Goal: Information Seeking & Learning: Learn about a topic

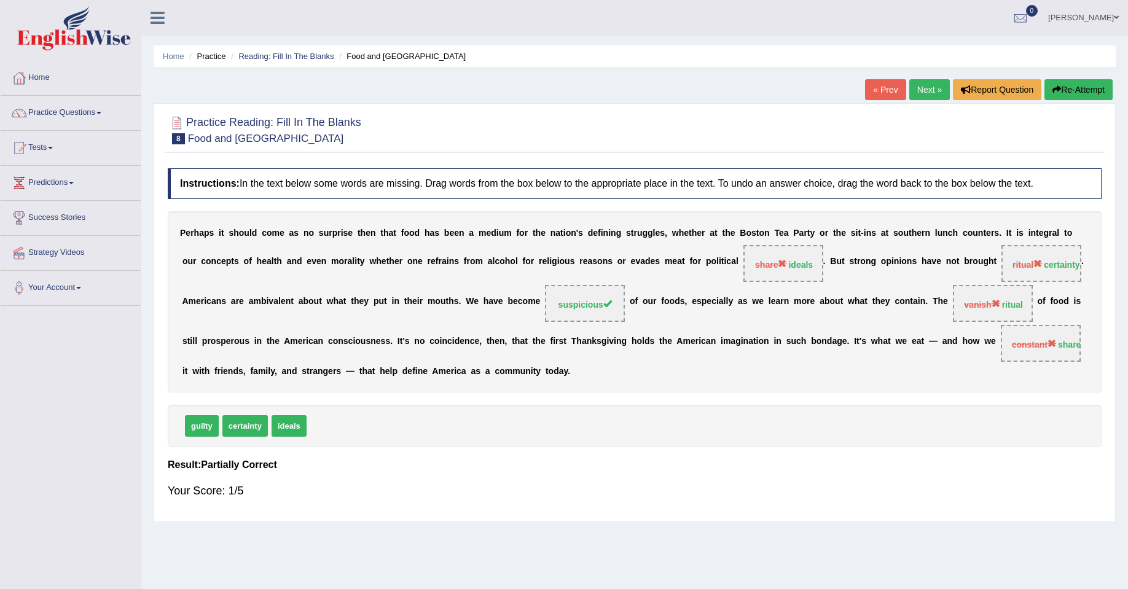
click at [929, 85] on link "Next »" at bounding box center [929, 89] width 41 height 21
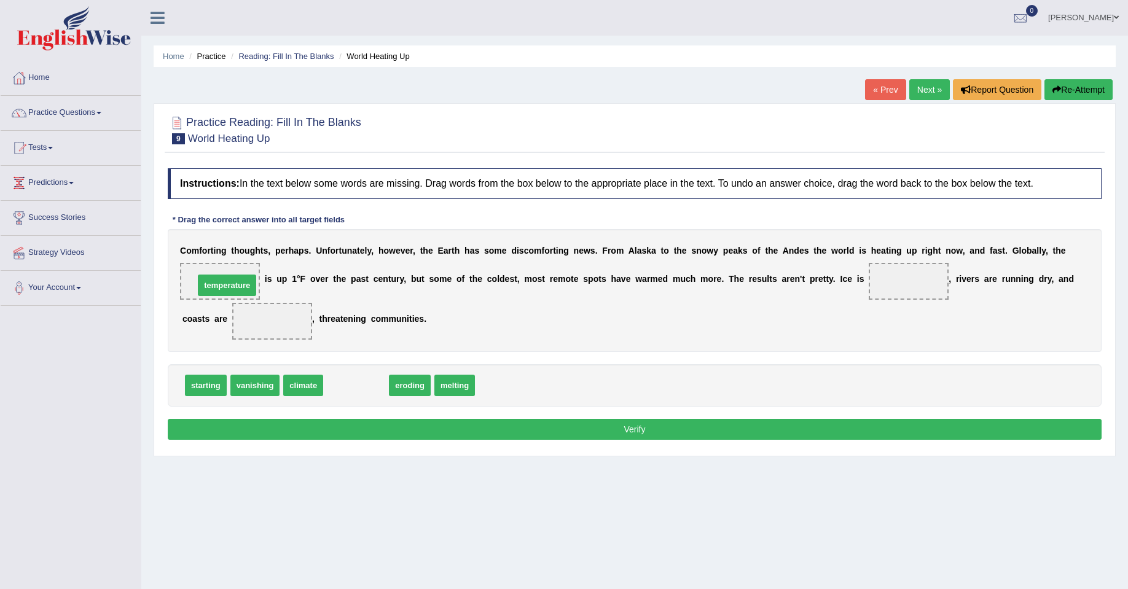
drag, startPoint x: 348, startPoint y: 388, endPoint x: 219, endPoint y: 288, distance: 163.3
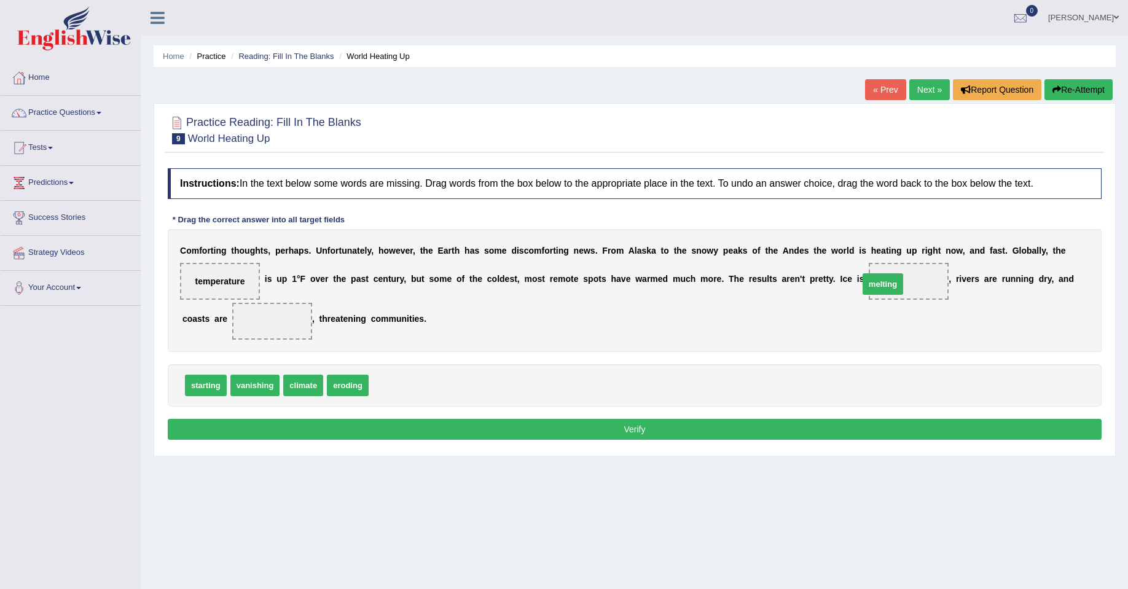
drag, startPoint x: 392, startPoint y: 388, endPoint x: 887, endPoint y: 281, distance: 506.6
drag, startPoint x: 345, startPoint y: 385, endPoint x: 269, endPoint y: 313, distance: 104.7
click at [606, 430] on button "Verify" at bounding box center [635, 429] width 934 height 21
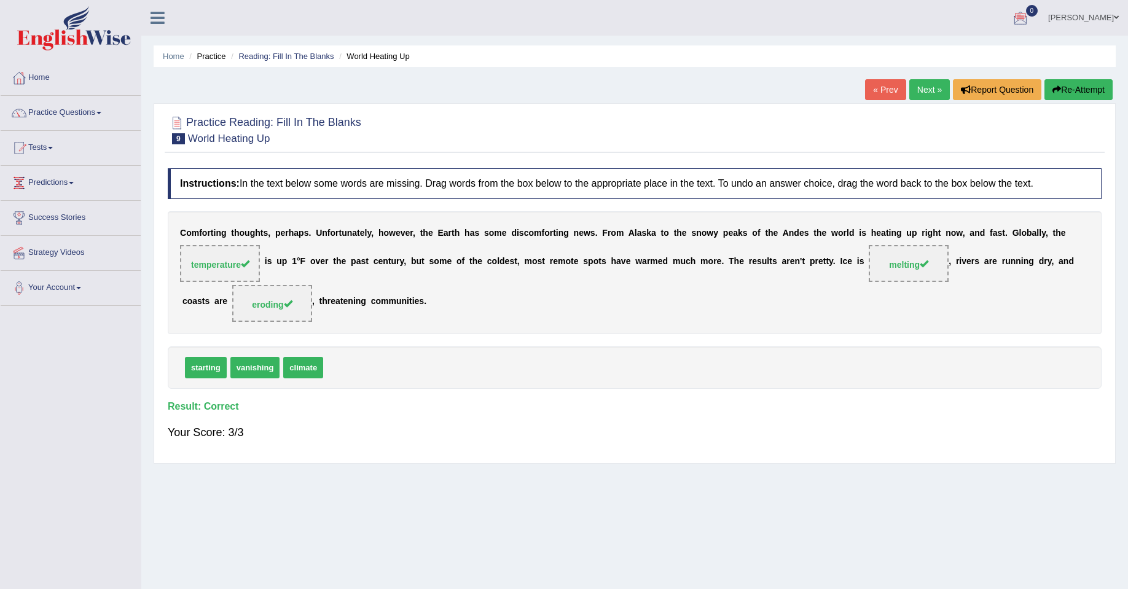
click at [921, 85] on link "Next »" at bounding box center [929, 89] width 41 height 21
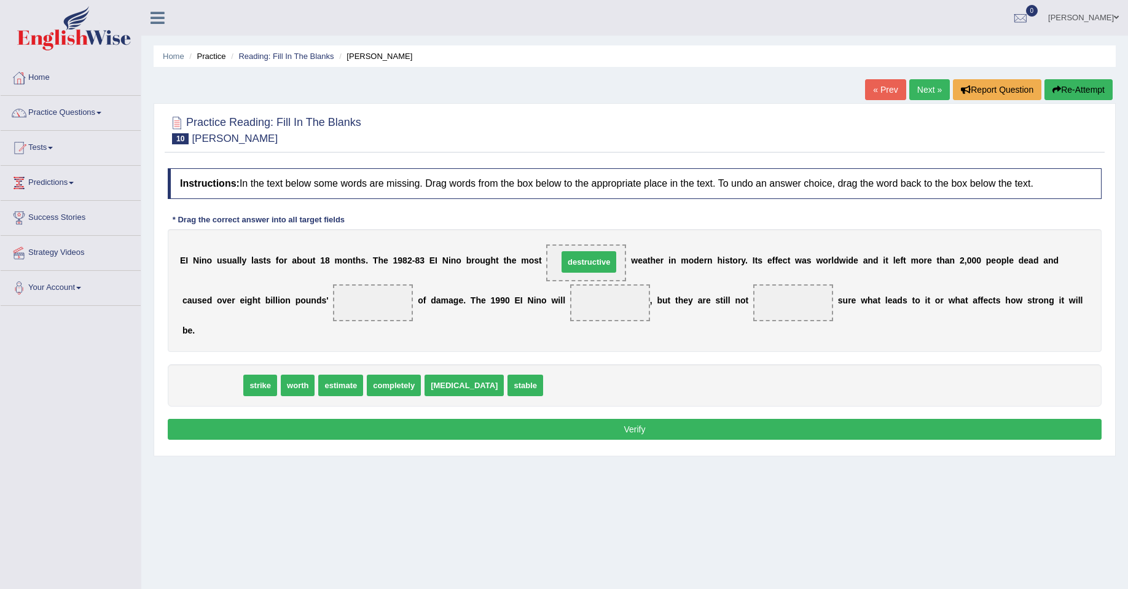
drag, startPoint x: 218, startPoint y: 386, endPoint x: 590, endPoint y: 263, distance: 391.5
drag, startPoint x: 200, startPoint y: 380, endPoint x: 595, endPoint y: 259, distance: 412.8
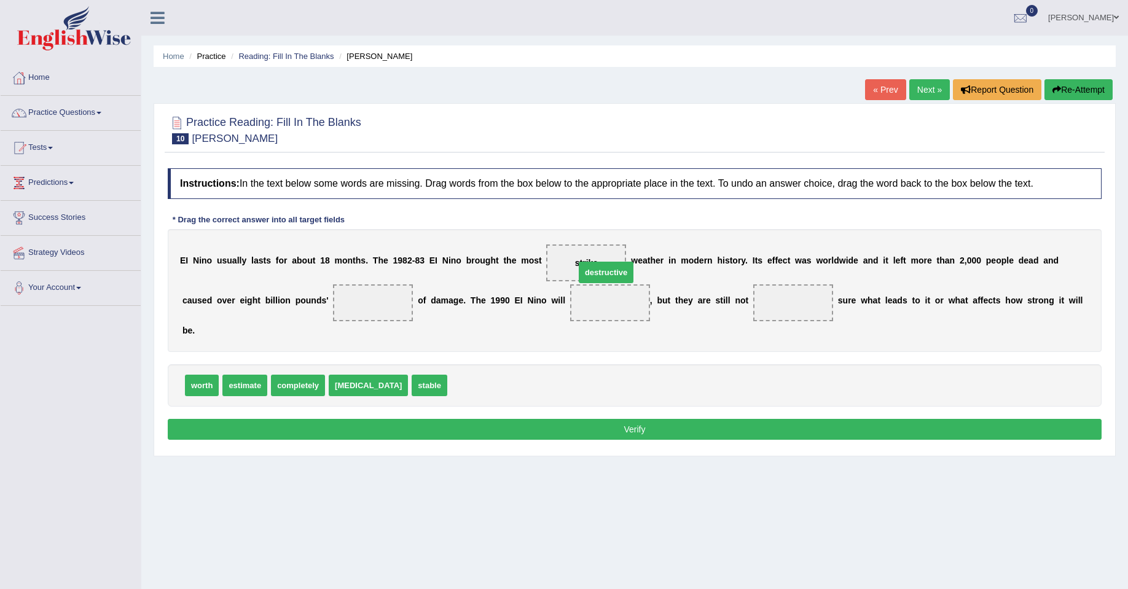
drag, startPoint x: 457, startPoint y: 386, endPoint x: 585, endPoint y: 271, distance: 172.3
drag, startPoint x: 252, startPoint y: 389, endPoint x: 262, endPoint y: 386, distance: 10.3
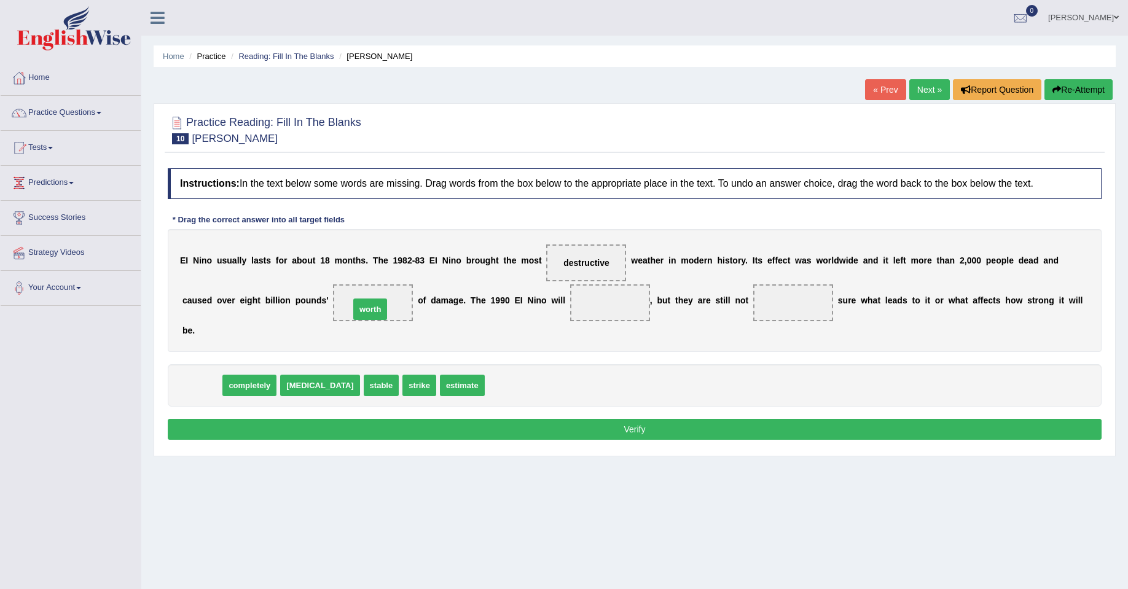
drag, startPoint x: 214, startPoint y: 386, endPoint x: 375, endPoint y: 311, distance: 177.6
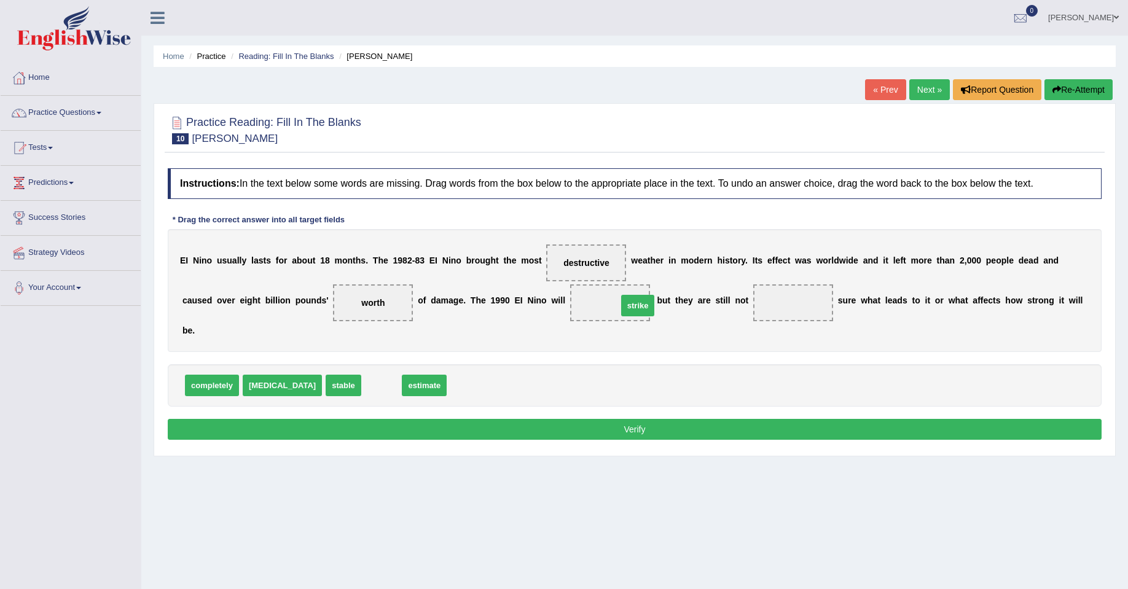
drag, startPoint x: 359, startPoint y: 390, endPoint x: 616, endPoint y: 310, distance: 268.4
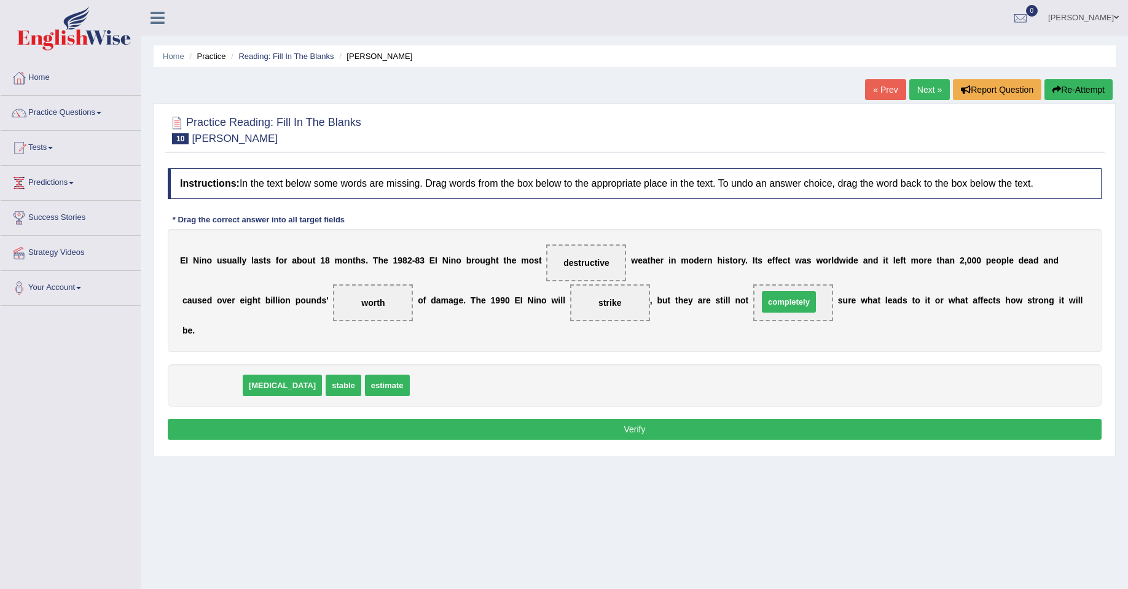
drag, startPoint x: 216, startPoint y: 386, endPoint x: 793, endPoint y: 302, distance: 582.9
click at [697, 433] on button "Verify" at bounding box center [635, 429] width 934 height 21
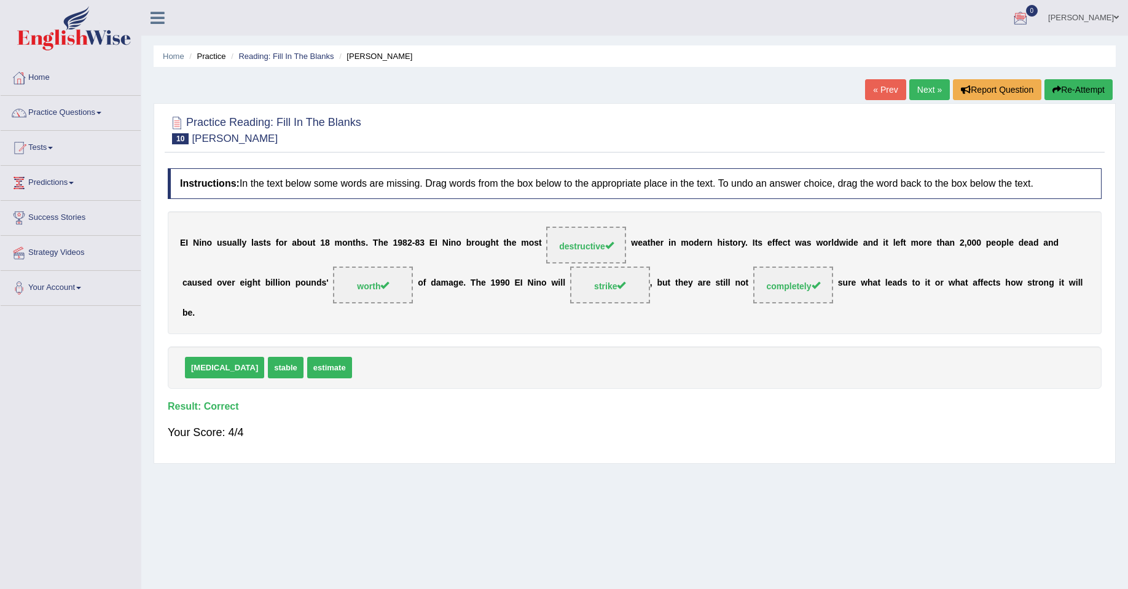
click at [933, 87] on link "Next »" at bounding box center [929, 89] width 41 height 21
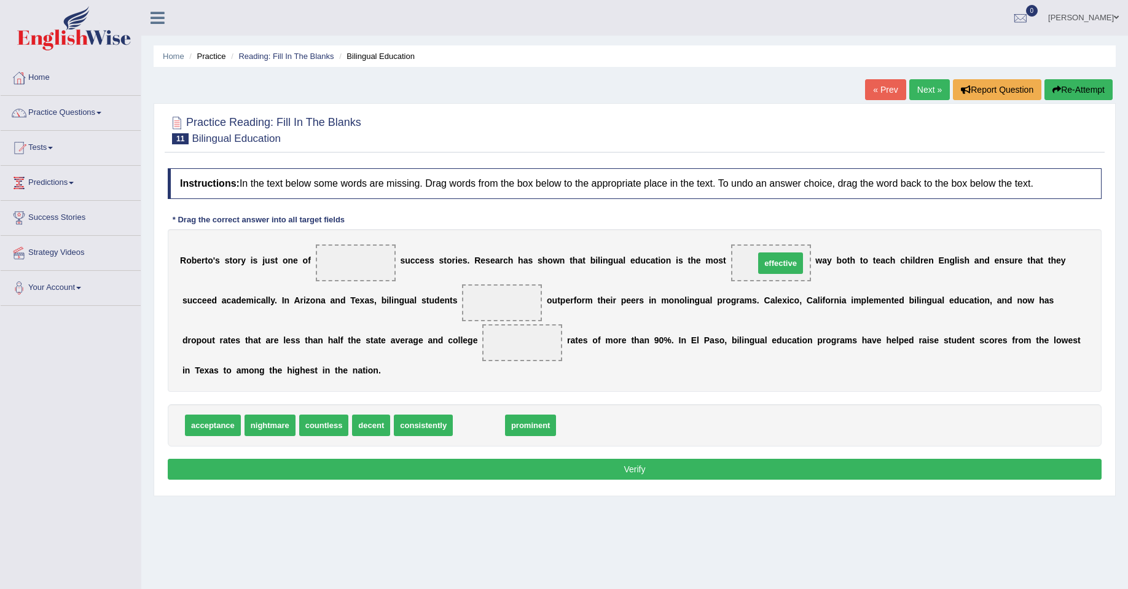
drag, startPoint x: 512, startPoint y: 407, endPoint x: 778, endPoint y: 264, distance: 302.1
drag, startPoint x: 359, startPoint y: 422, endPoint x: 490, endPoint y: 302, distance: 177.8
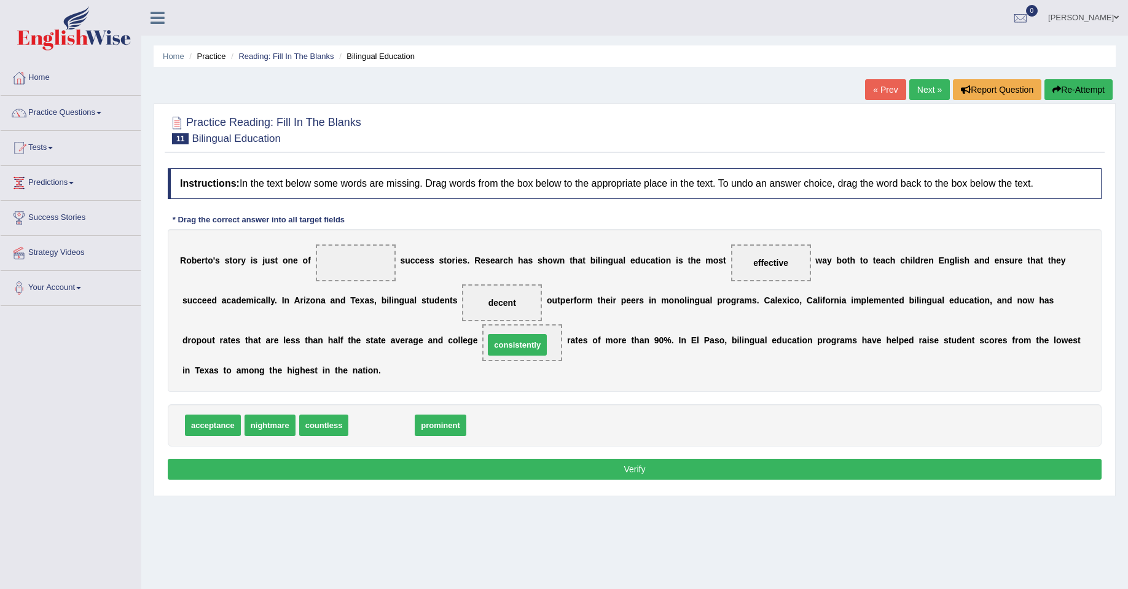
drag, startPoint x: 391, startPoint y: 425, endPoint x: 527, endPoint y: 344, distance: 157.8
drag, startPoint x: 383, startPoint y: 428, endPoint x: 361, endPoint y: 269, distance: 160.6
click at [627, 471] on button "Verify" at bounding box center [635, 469] width 934 height 21
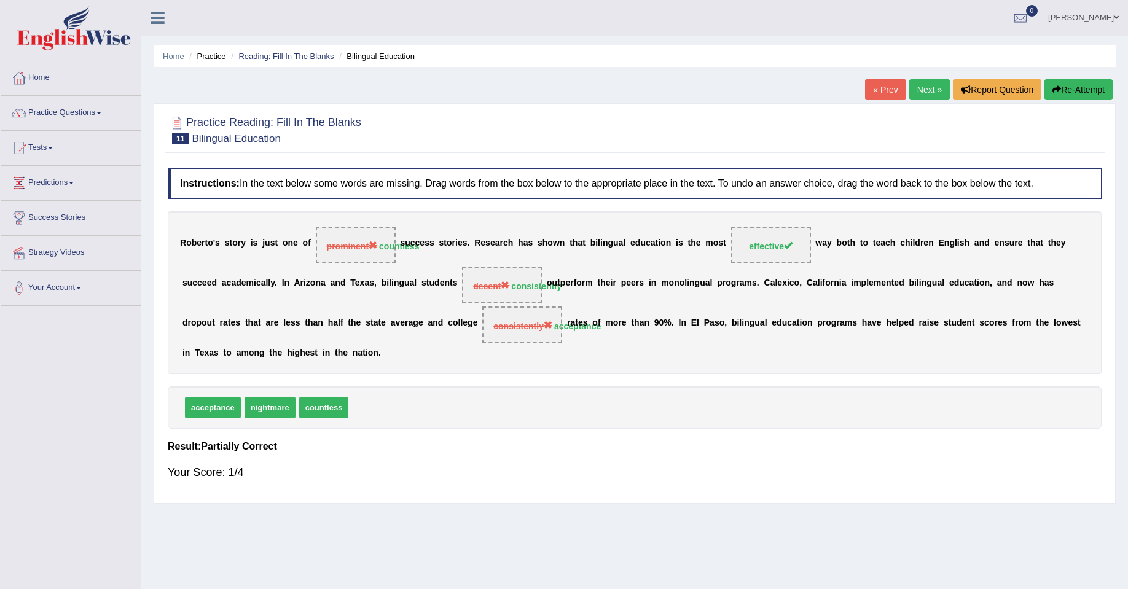
click at [918, 82] on link "Next »" at bounding box center [929, 89] width 41 height 21
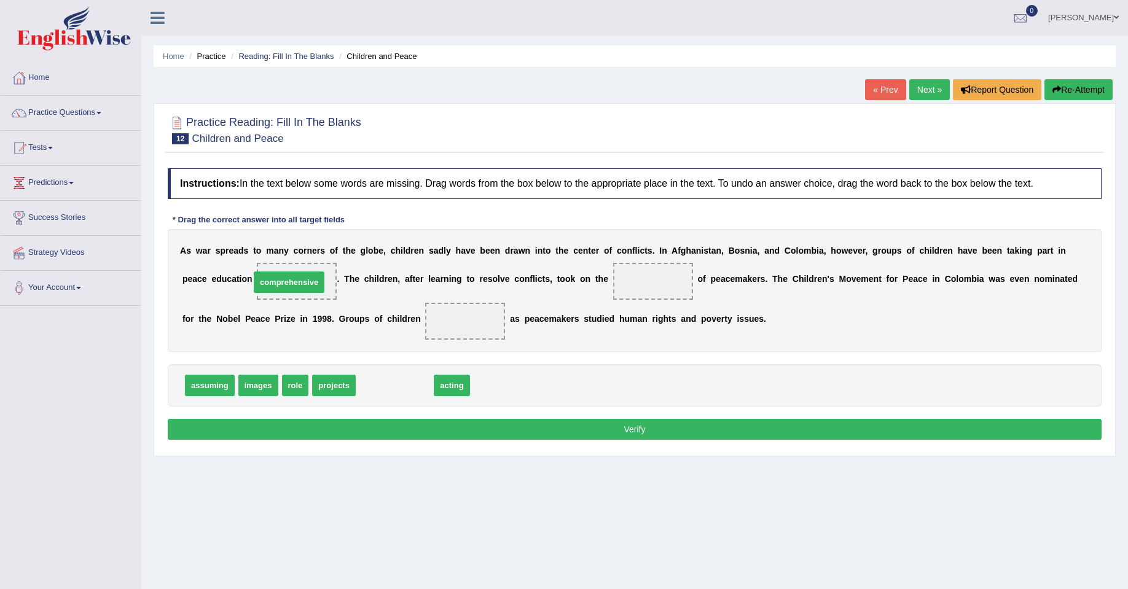
drag, startPoint x: 418, startPoint y: 383, endPoint x: 322, endPoint y: 285, distance: 136.9
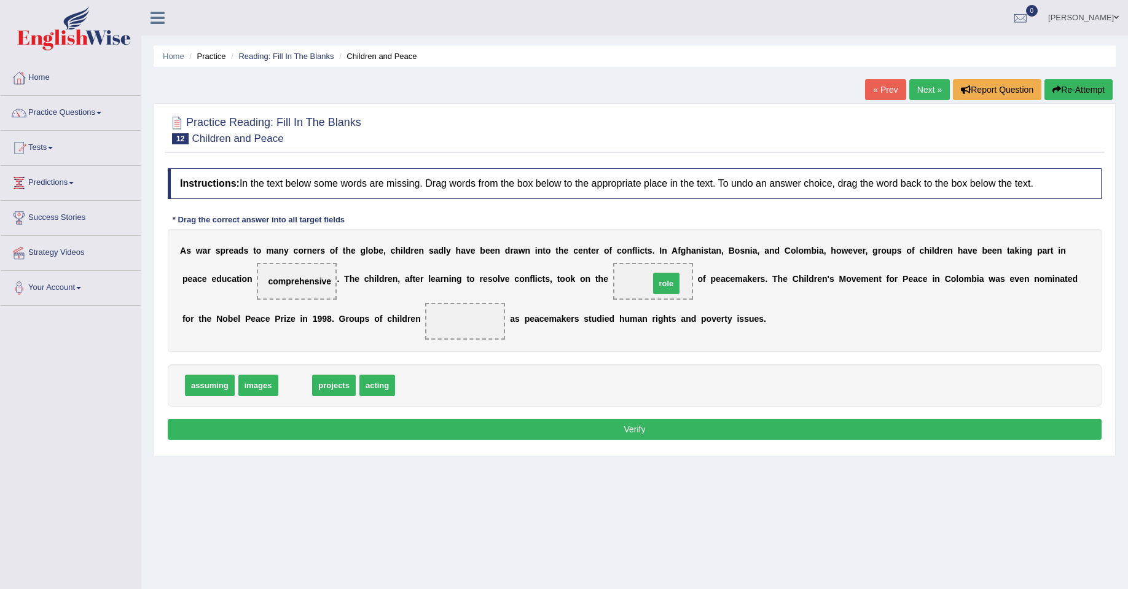
drag, startPoint x: 296, startPoint y: 383, endPoint x: 667, endPoint y: 281, distance: 384.9
drag, startPoint x: 351, startPoint y: 389, endPoint x: 467, endPoint y: 332, distance: 128.6
click at [555, 426] on button "Verify" at bounding box center [635, 429] width 934 height 21
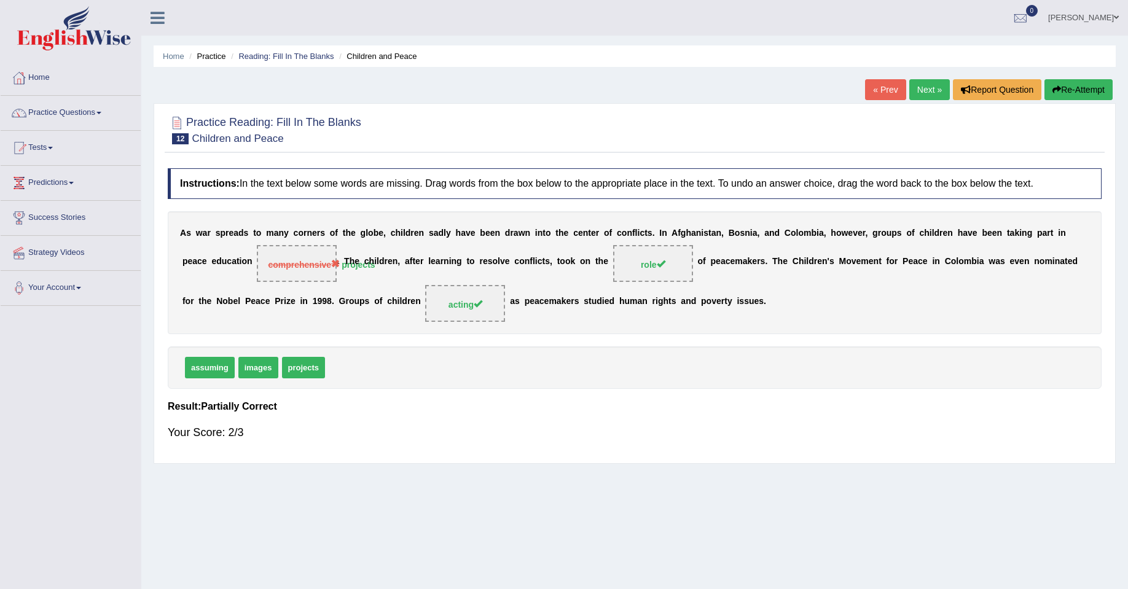
click at [913, 87] on link "Next »" at bounding box center [929, 89] width 41 height 21
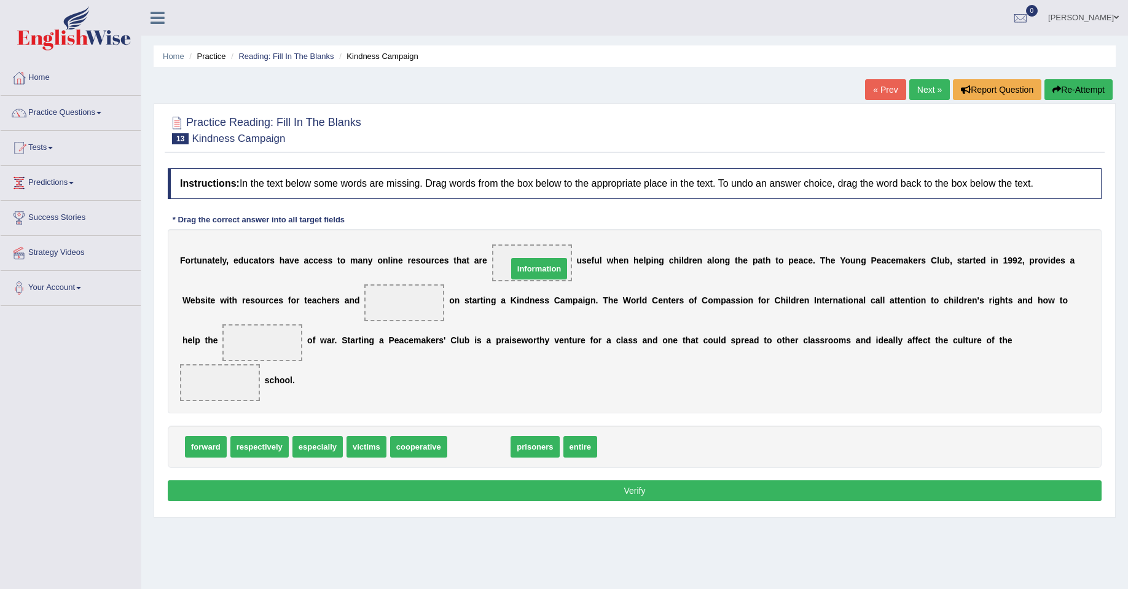
drag, startPoint x: 492, startPoint y: 450, endPoint x: 552, endPoint y: 272, distance: 188.1
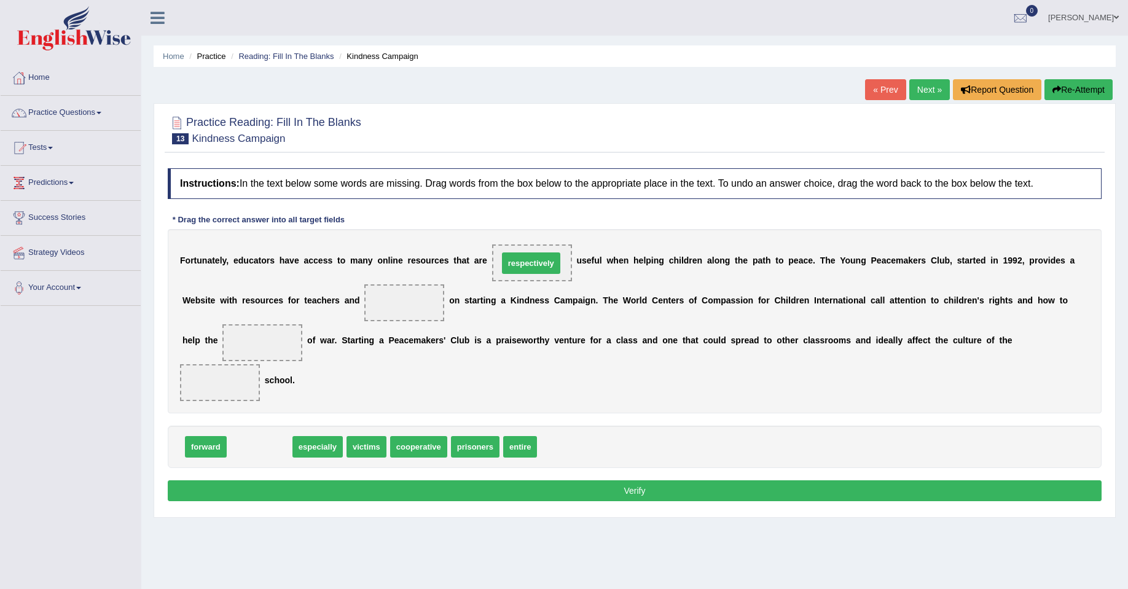
drag, startPoint x: 265, startPoint y: 447, endPoint x: 536, endPoint y: 263, distance: 327.9
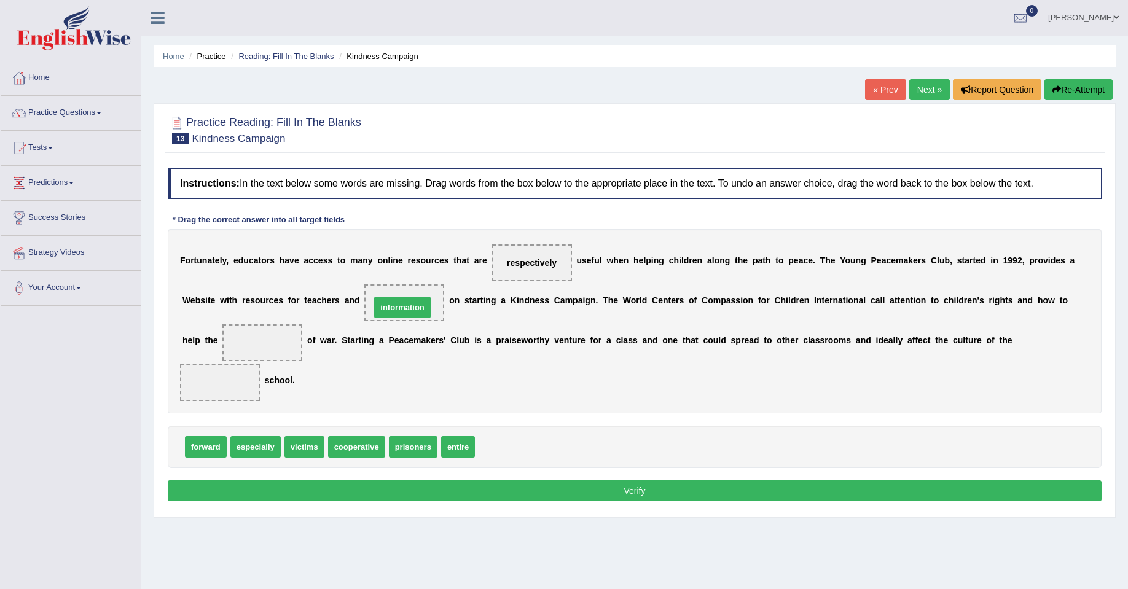
drag, startPoint x: 490, startPoint y: 443, endPoint x: 385, endPoint y: 304, distance: 174.2
drag, startPoint x: 401, startPoint y: 303, endPoint x: 503, endPoint y: 459, distance: 186.8
drag, startPoint x: 463, startPoint y: 448, endPoint x: 399, endPoint y: 308, distance: 153.2
drag, startPoint x: 303, startPoint y: 443, endPoint x: 264, endPoint y: 339, distance: 111.6
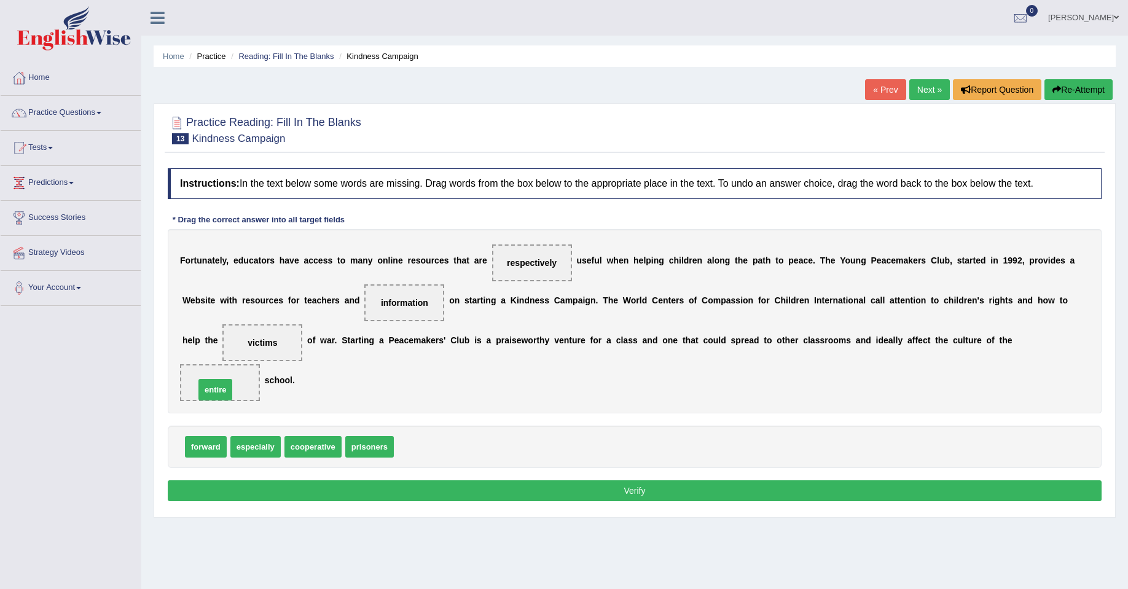
drag, startPoint x: 415, startPoint y: 445, endPoint x: 216, endPoint y: 388, distance: 207.1
click at [431, 487] on button "Verify" at bounding box center [635, 490] width 934 height 21
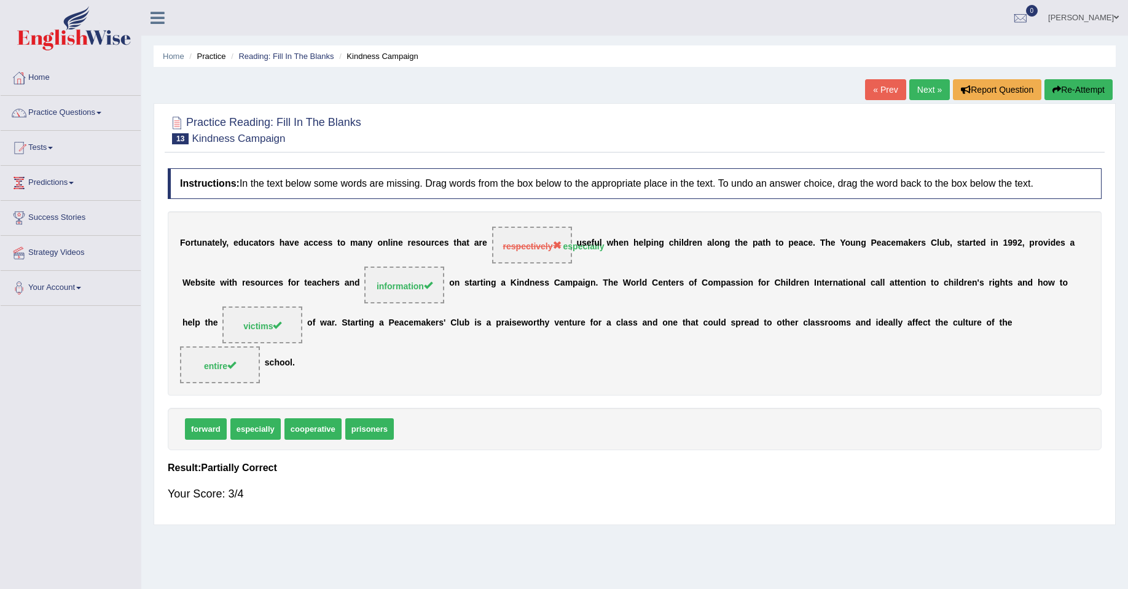
click at [933, 89] on link "Next »" at bounding box center [929, 89] width 41 height 21
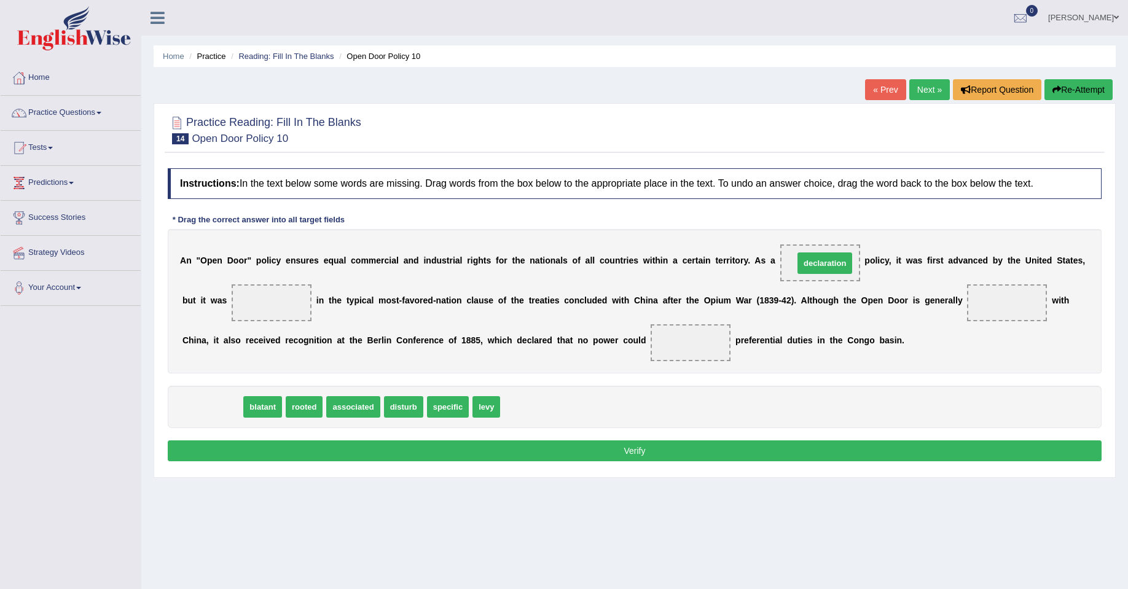
drag, startPoint x: 210, startPoint y: 399, endPoint x: 812, endPoint y: 264, distance: 617.1
drag, startPoint x: 209, startPoint y: 409, endPoint x: 812, endPoint y: 270, distance: 618.4
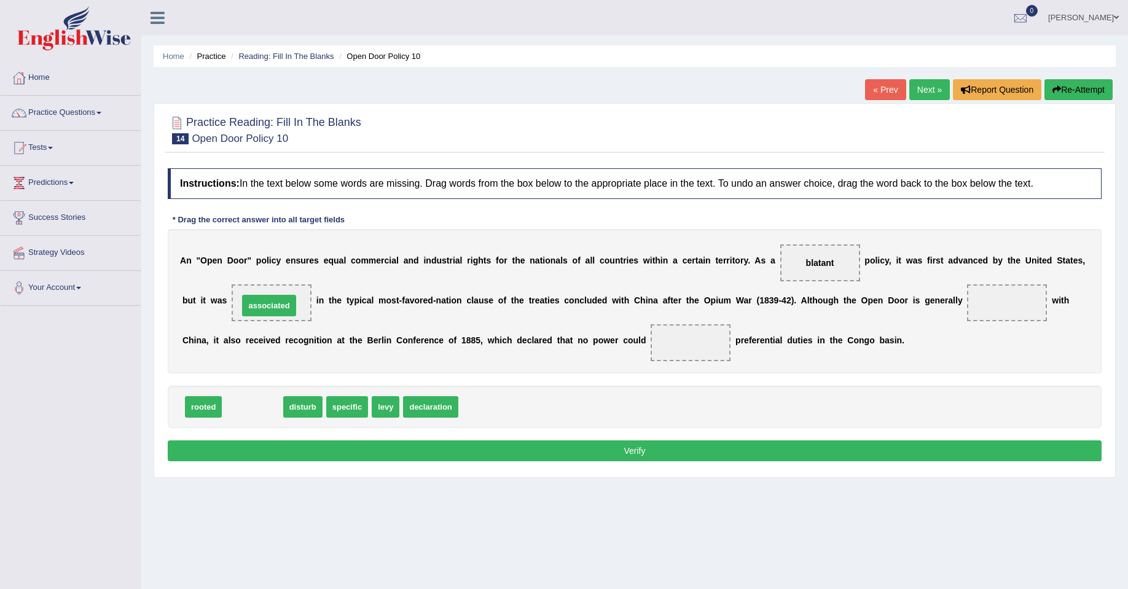
drag, startPoint x: 250, startPoint y: 407, endPoint x: 266, endPoint y: 307, distance: 101.4
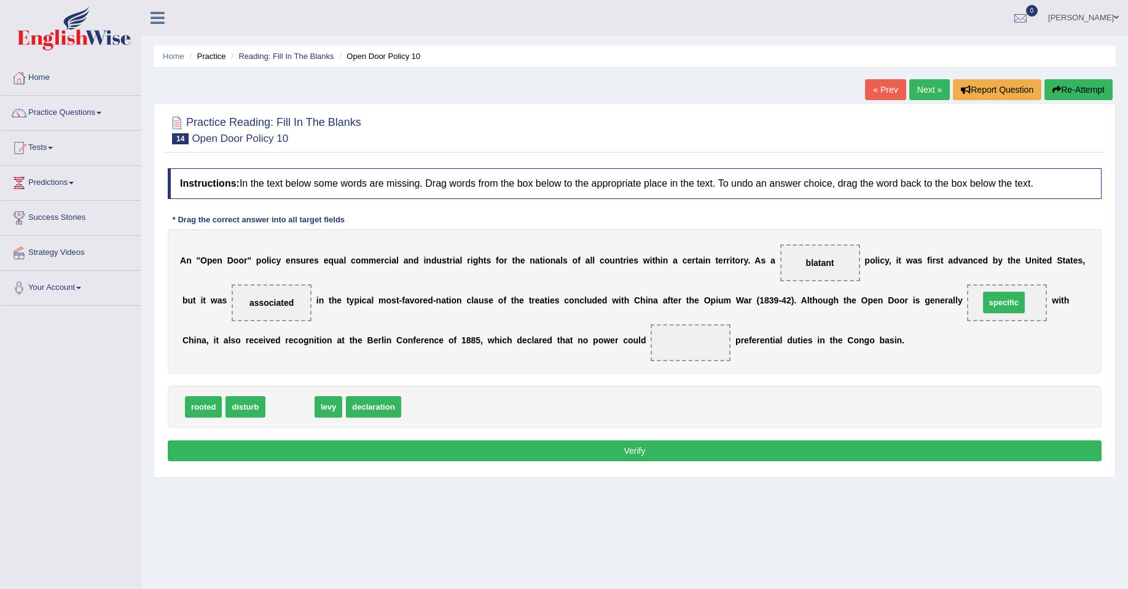
drag, startPoint x: 289, startPoint y: 406, endPoint x: 1003, endPoint y: 301, distance: 721.5
drag, startPoint x: 275, startPoint y: 402, endPoint x: 672, endPoint y: 343, distance: 400.7
click at [633, 449] on button "Verify" at bounding box center [635, 451] width 934 height 21
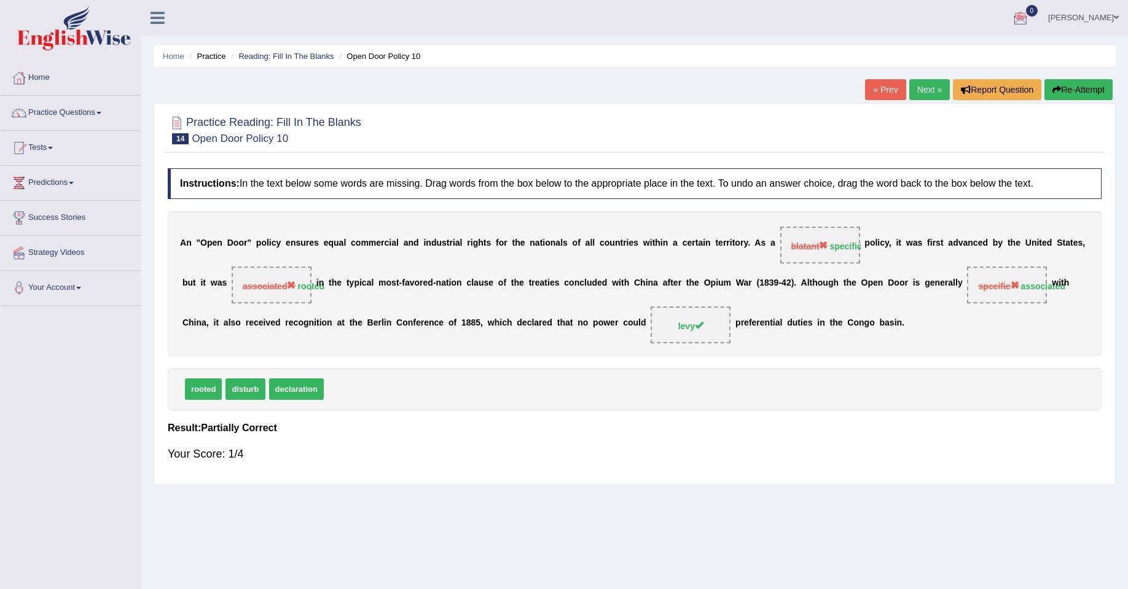
click at [927, 84] on link "Next »" at bounding box center [929, 89] width 41 height 21
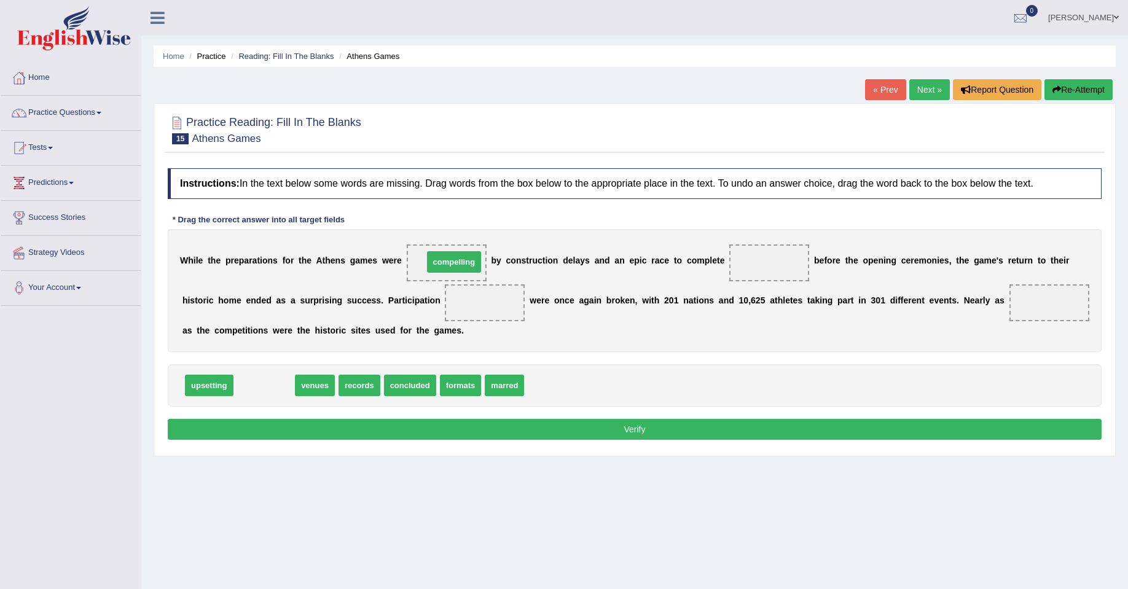
drag, startPoint x: 259, startPoint y: 385, endPoint x: 449, endPoint y: 261, distance: 226.5
drag, startPoint x: 469, startPoint y: 265, endPoint x: 573, endPoint y: 275, distance: 104.2
click at [694, 267] on div "W [PERSON_NAME] t h e p r e p a r a t i o n s f o r t h e A t h e n s g a m e s…" at bounding box center [635, 290] width 934 height 123
drag, startPoint x: 455, startPoint y: 272, endPoint x: 449, endPoint y: 280, distance: 10.6
click at [530, 276] on div "W [PERSON_NAME] t h e p r e p a r a t i o n s f o r t h e A t h e n s g a m e s…" at bounding box center [635, 290] width 934 height 123
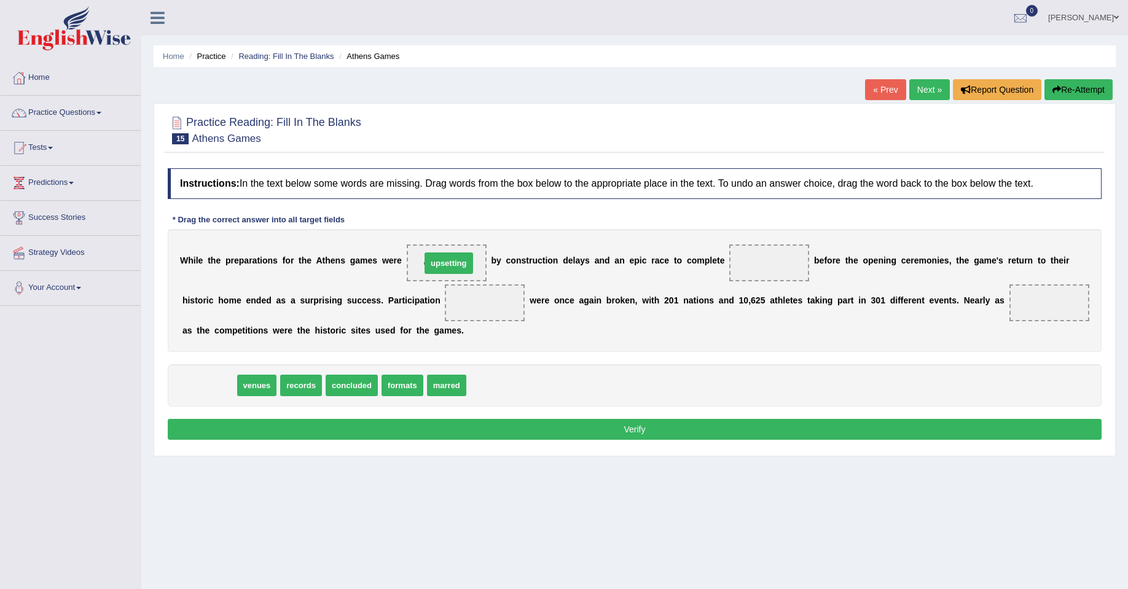
drag, startPoint x: 221, startPoint y: 382, endPoint x: 461, endPoint y: 260, distance: 269.0
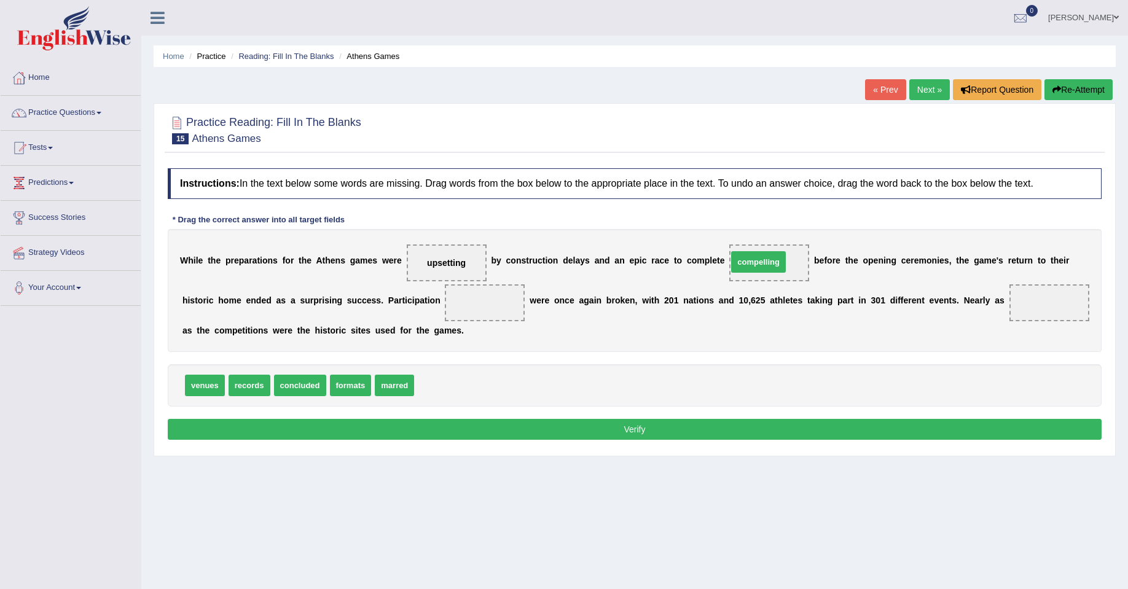
drag, startPoint x: 445, startPoint y: 384, endPoint x: 761, endPoint y: 260, distance: 339.3
drag, startPoint x: 296, startPoint y: 386, endPoint x: 468, endPoint y: 307, distance: 189.2
drag, startPoint x: 295, startPoint y: 385, endPoint x: 488, endPoint y: 307, distance: 208.1
drag, startPoint x: 203, startPoint y: 387, endPoint x: 1035, endPoint y: 300, distance: 835.9
click at [671, 425] on button "Verify" at bounding box center [635, 429] width 934 height 21
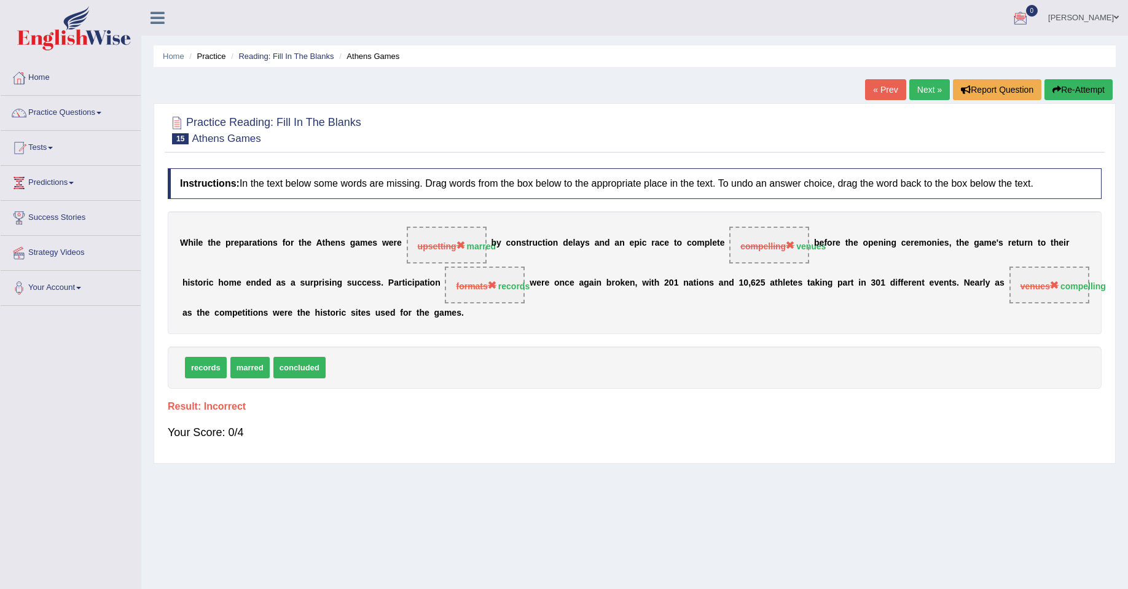
click at [1075, 18] on link "[PERSON_NAME]" at bounding box center [1083, 16] width 89 height 32
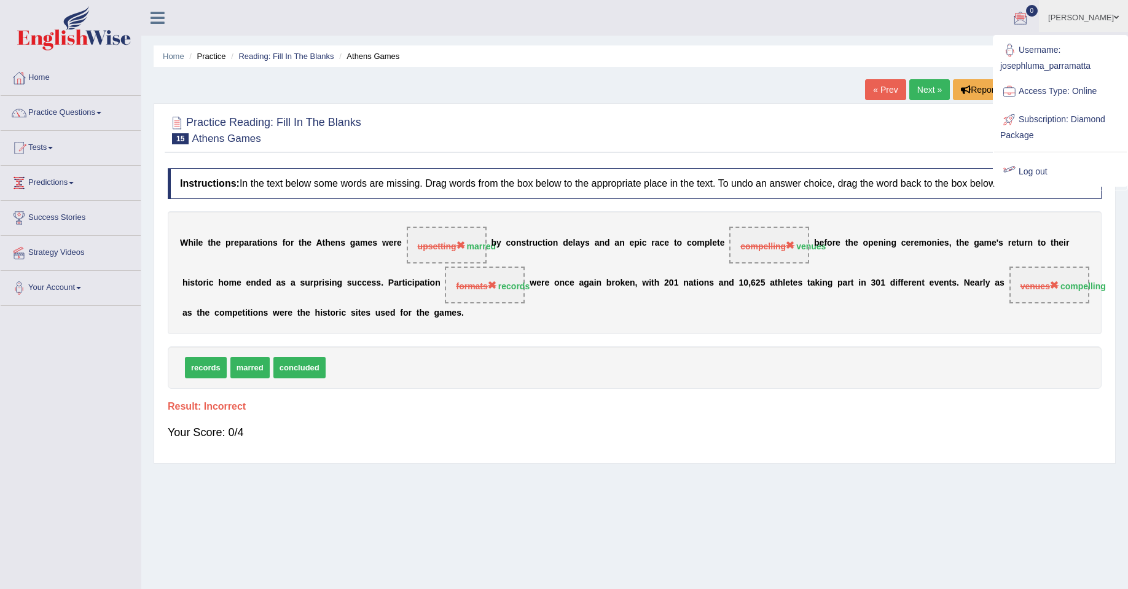
click at [1046, 169] on link "Log out" at bounding box center [1060, 172] width 133 height 28
